Goal: Task Accomplishment & Management: Manage account settings

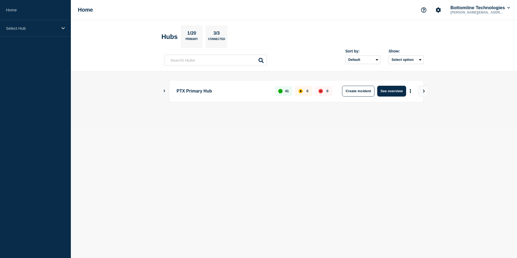
click at [49, 39] on aside "Home Select Hub" at bounding box center [35, 129] width 71 height 258
click at [42, 33] on div "Select Hub" at bounding box center [35, 28] width 71 height 16
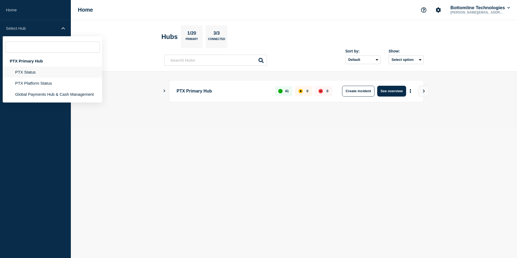
click at [35, 71] on li "PTX Status" at bounding box center [53, 72] width 100 height 11
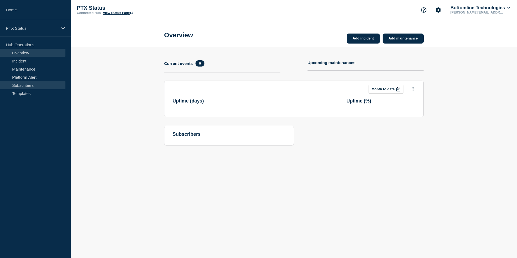
click at [30, 83] on link "Subscribers" at bounding box center [32, 85] width 65 height 8
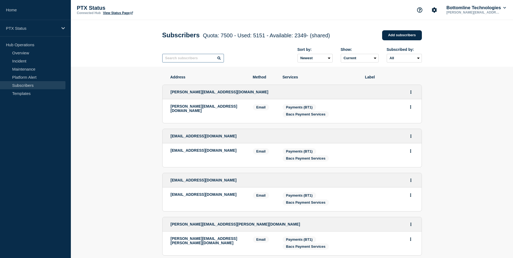
click at [174, 61] on input "text" at bounding box center [193, 58] width 62 height 9
paste input "[EMAIL_ADDRESS][DOMAIN_NAME]"
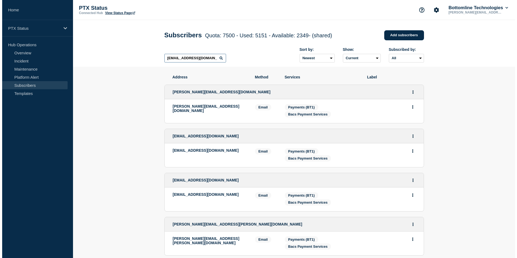
scroll to position [0, 5]
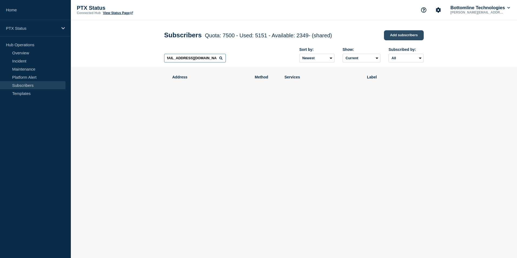
type input "[EMAIL_ADDRESS][DOMAIN_NAME]"
click at [407, 32] on link "Add subscribers" at bounding box center [404, 35] width 40 height 10
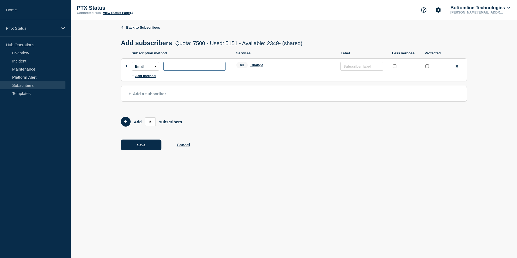
click at [177, 69] on input "subscription-address" at bounding box center [194, 66] width 62 height 9
paste input "[EMAIL_ADDRESS][DOMAIN_NAME]"
type input "[EMAIL_ADDRESS][DOMAIN_NAME]"
click at [259, 64] on div "All Change" at bounding box center [285, 66] width 99 height 8
click at [259, 65] on button "Change" at bounding box center [256, 65] width 13 height 4
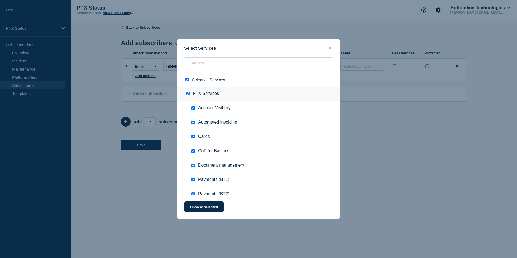
click at [187, 80] on input "select all checkbox" at bounding box center [187, 80] width 4 height 4
checkbox input "false"
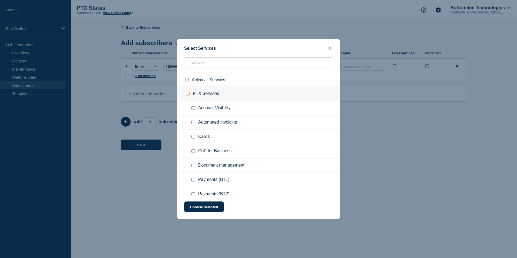
checkbox input "false"
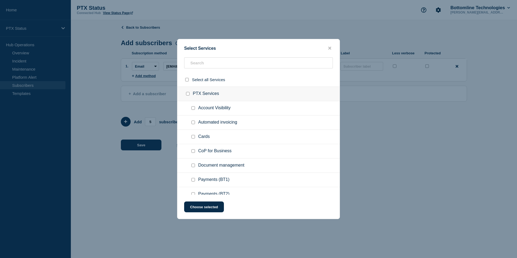
checkbox input "false"
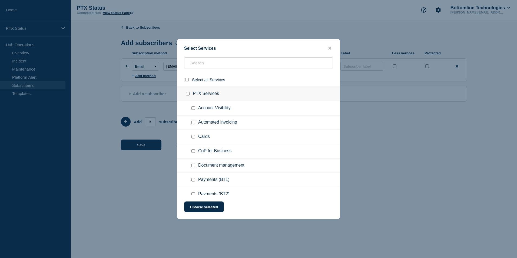
checkbox input "false"
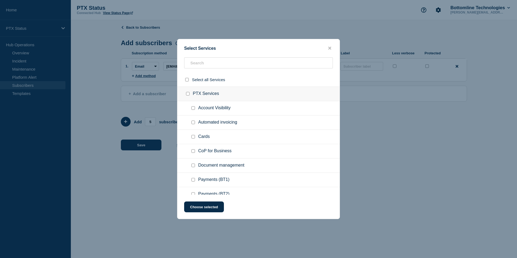
checkbox input "false"
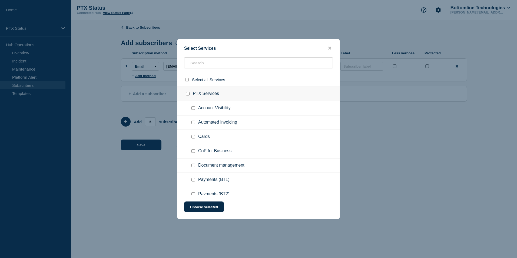
checkbox input "false"
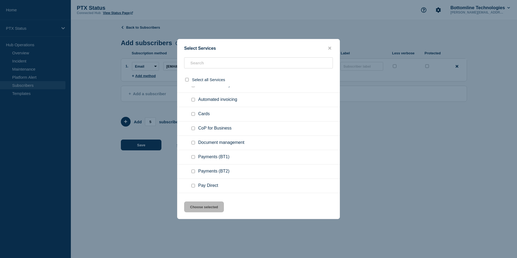
scroll to position [23, 0]
click at [193, 157] on input "Payments (BT1) checkbox" at bounding box center [193, 157] width 4 height 4
checkbox input "true"
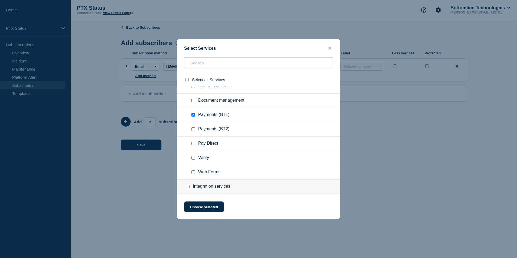
scroll to position [65, 0]
click at [193, 157] on input "Verify checkbox" at bounding box center [193, 158] width 4 height 4
checkbox input "true"
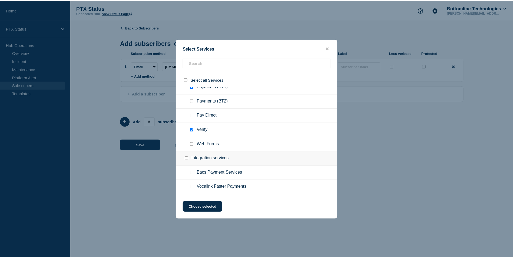
scroll to position [93, 0]
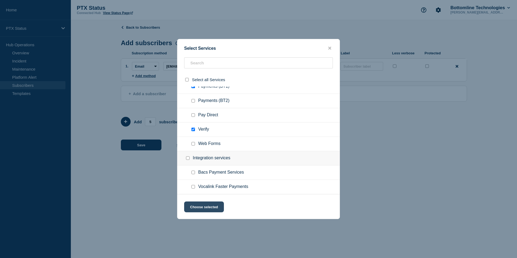
click at [209, 208] on button "Choose selected" at bounding box center [204, 207] width 40 height 11
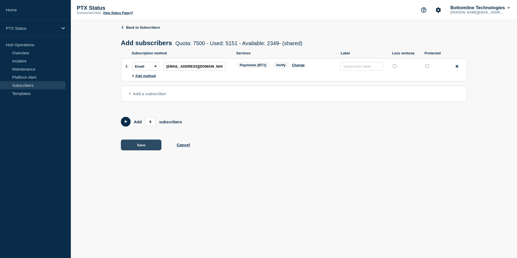
click at [140, 148] on button "Save" at bounding box center [141, 145] width 41 height 11
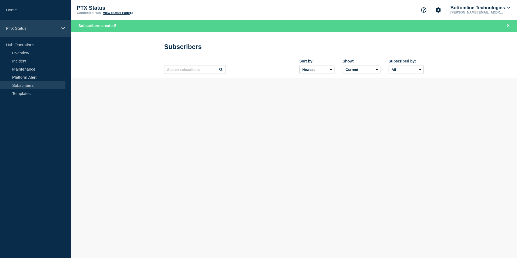
click at [45, 30] on p "PTX Status" at bounding box center [32, 28] width 52 height 5
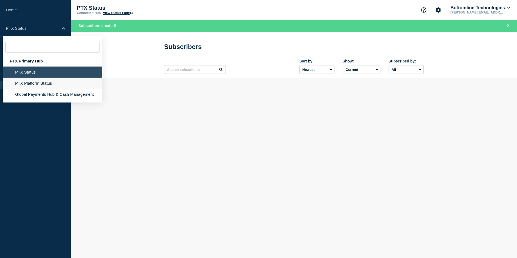
click at [43, 83] on li "PTX Platform Status" at bounding box center [53, 83] width 100 height 11
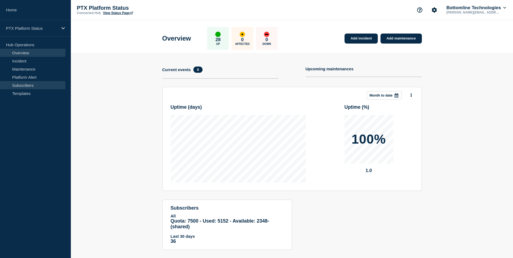
click at [33, 86] on link "Subscribers" at bounding box center [32, 85] width 65 height 8
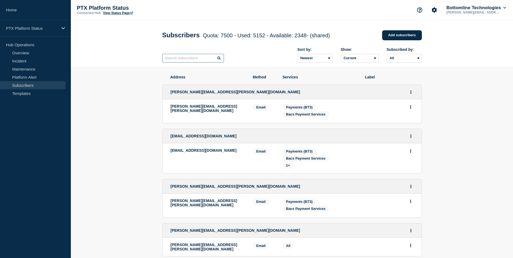
click at [189, 62] on input "text" at bounding box center [193, 58] width 62 height 9
paste input "[EMAIL_ADDRESS][DOMAIN_NAME]"
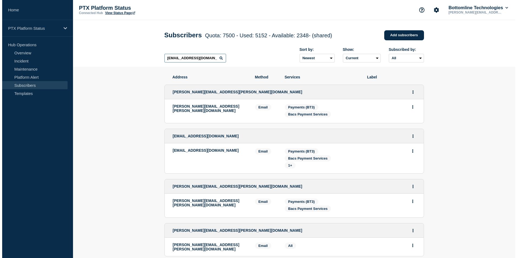
scroll to position [0, 5]
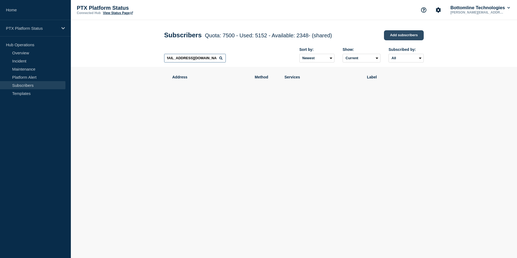
type input "[EMAIL_ADDRESS][DOMAIN_NAME]"
click at [398, 37] on link "Add subscribers" at bounding box center [404, 35] width 40 height 10
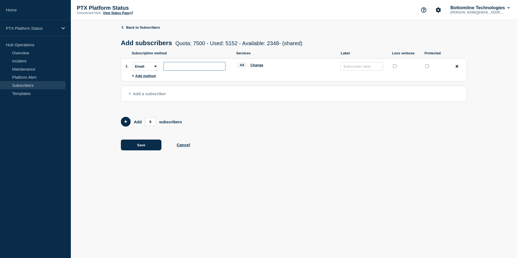
click at [193, 67] on input "subscription-address" at bounding box center [194, 66] width 62 height 9
paste input "[EMAIL_ADDRESS][DOMAIN_NAME]"
type input "[EMAIL_ADDRESS][DOMAIN_NAME]"
click at [258, 67] on button "Change" at bounding box center [256, 65] width 13 height 4
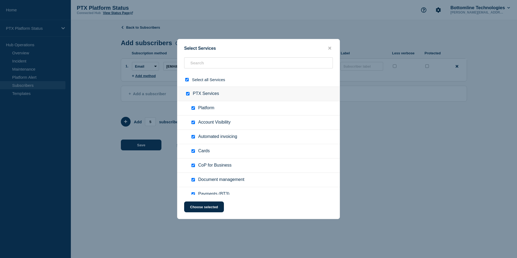
click at [187, 79] on input "select all checkbox" at bounding box center [187, 80] width 4 height 4
checkbox input "false"
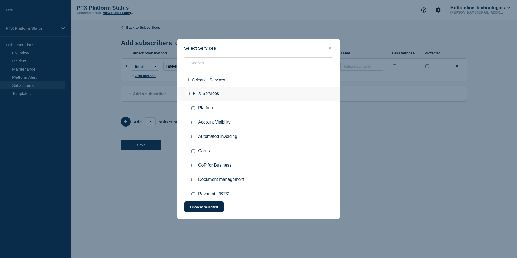
checkbox input "false"
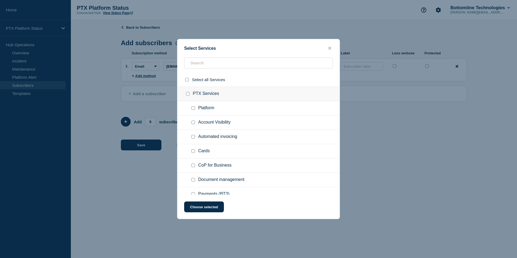
checkbox input "false"
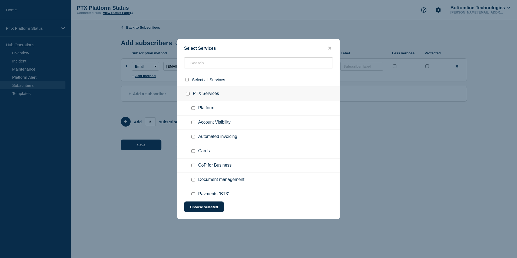
checkbox input "false"
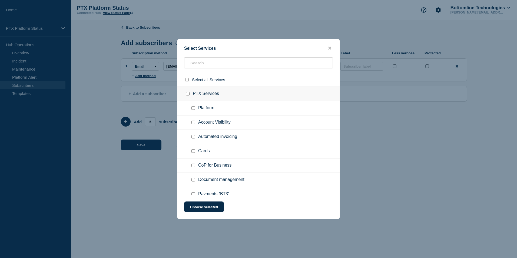
checkbox input "false"
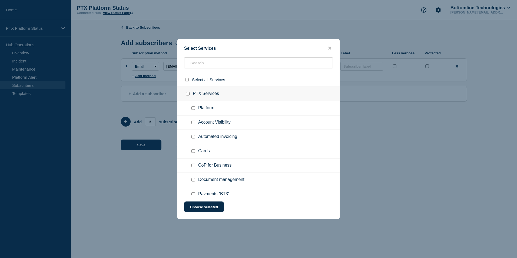
checkbox input "false"
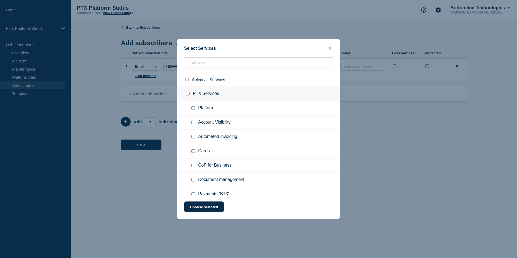
checkbox input "false"
click at [330, 48] on icon "close button" at bounding box center [329, 48] width 3 height 3
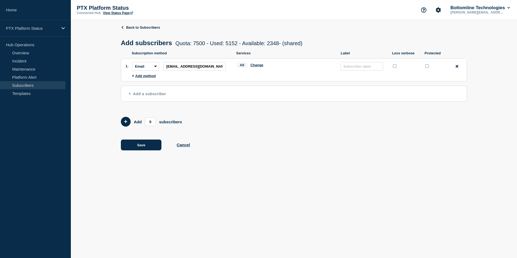
click at [358, 187] on body "Home PTX Platform Status Hub Operations Overview Incident Maintenance Platform …" at bounding box center [258, 129] width 517 height 258
